Goal: Task Accomplishment & Management: Manage account settings

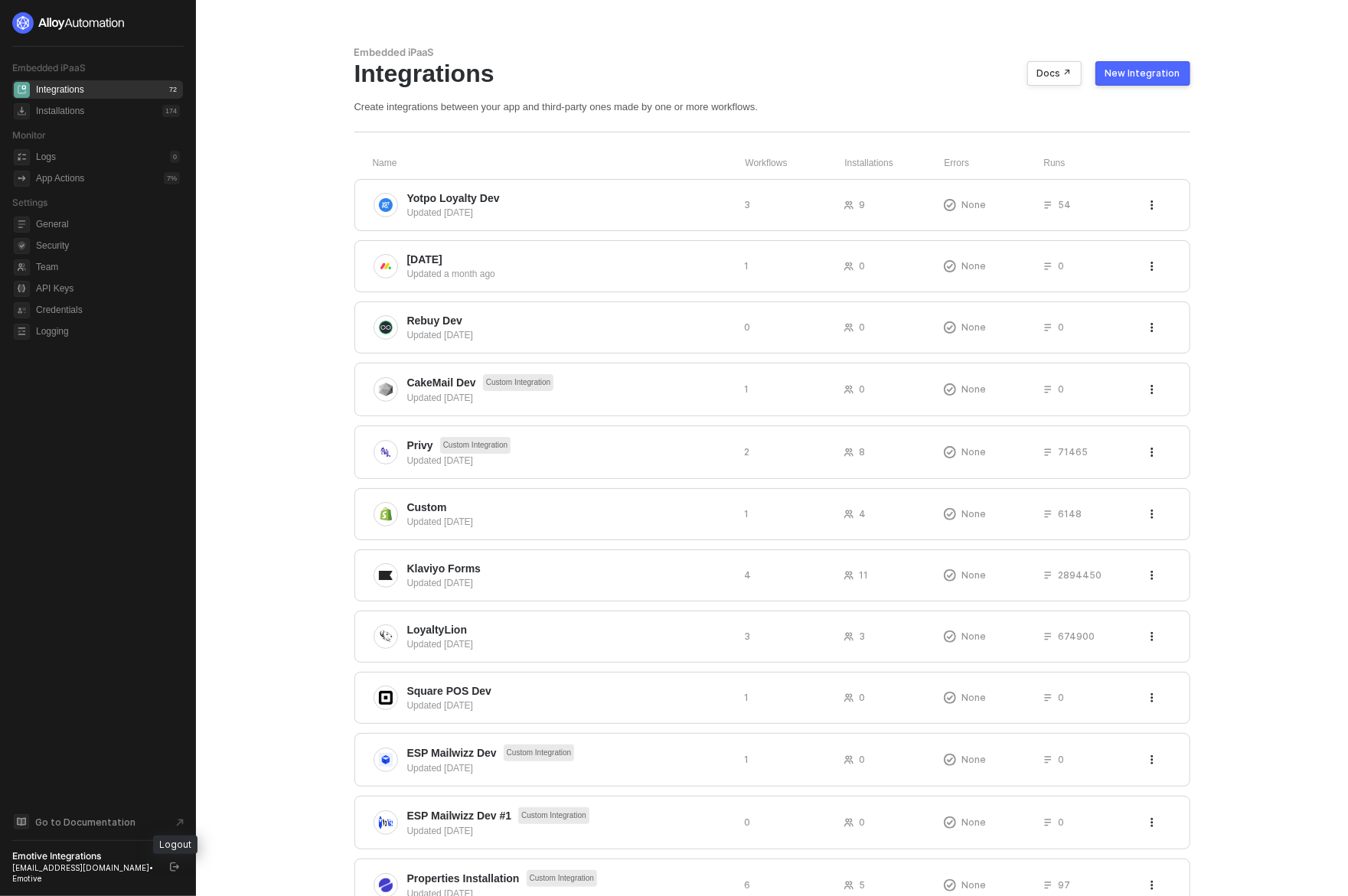
click at [172, 872] on icon "logout" at bounding box center [175, 867] width 9 height 9
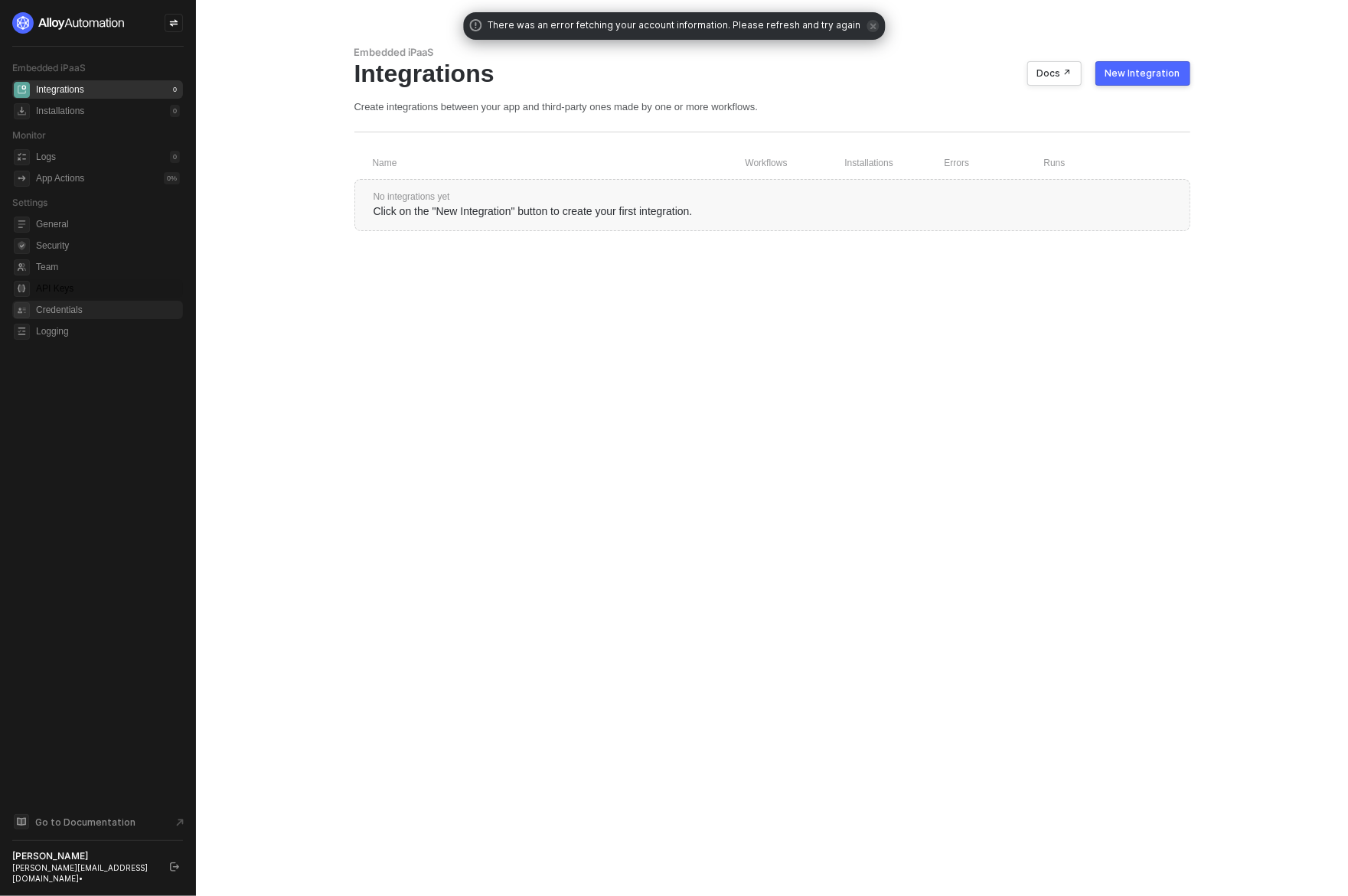
click at [81, 286] on span "API Keys" at bounding box center [108, 288] width 144 height 18
